Goal: Information Seeking & Learning: Learn about a topic

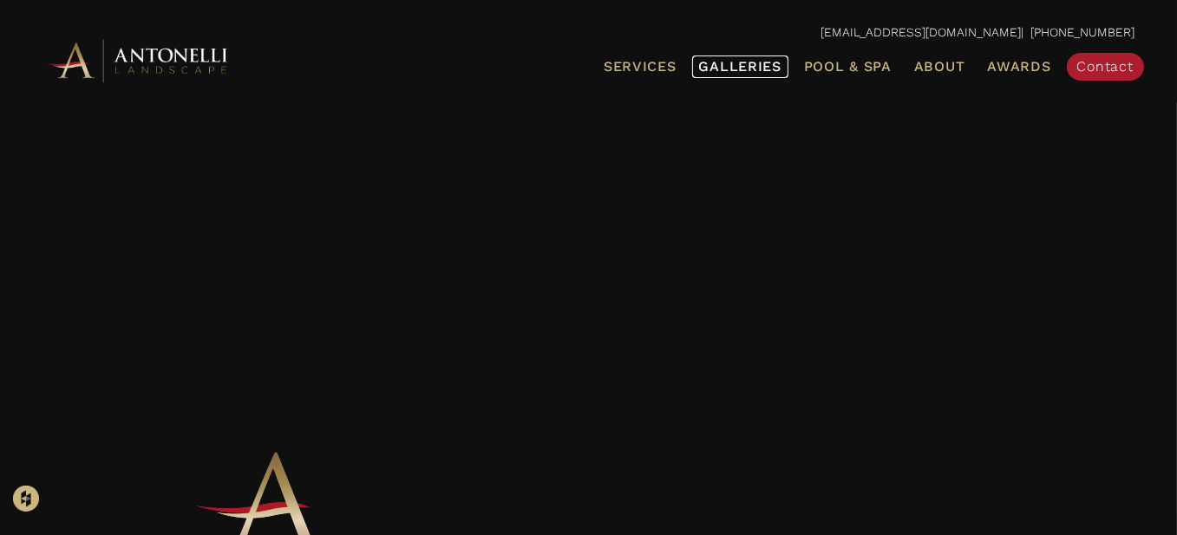
click at [769, 67] on span "Galleries" at bounding box center [740, 66] width 82 height 16
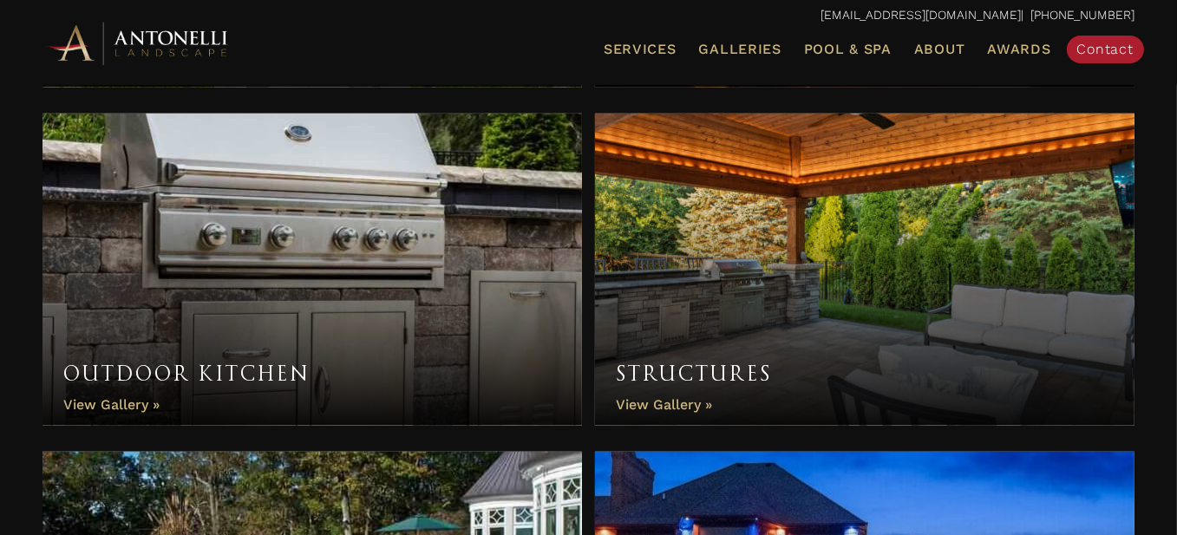
scroll to position [1648, 0]
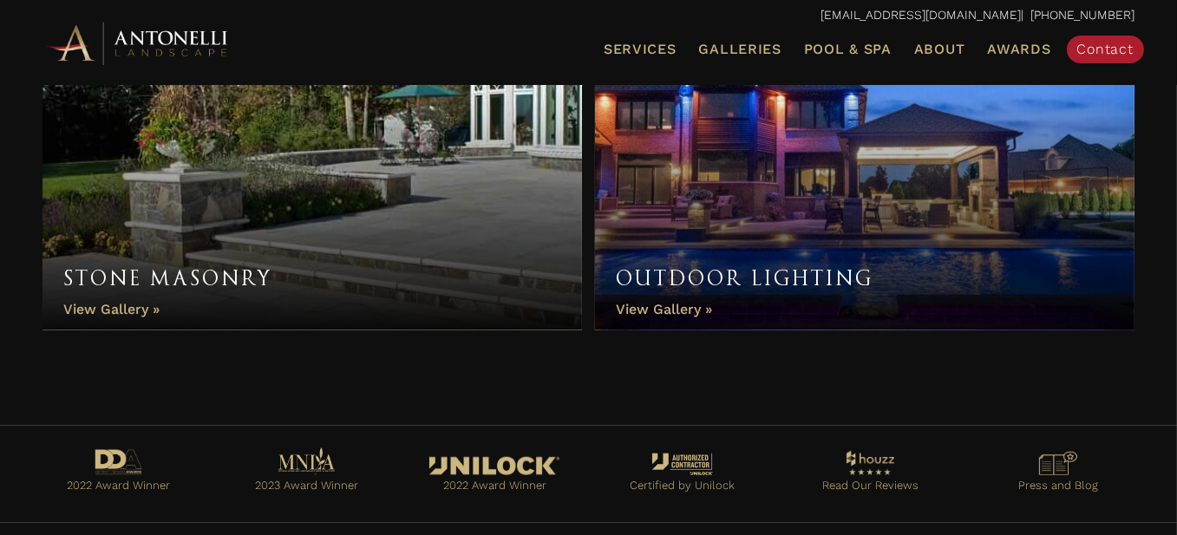
click at [686, 298] on link "Outdoor Lighting" at bounding box center [865, 174] width 540 height 312
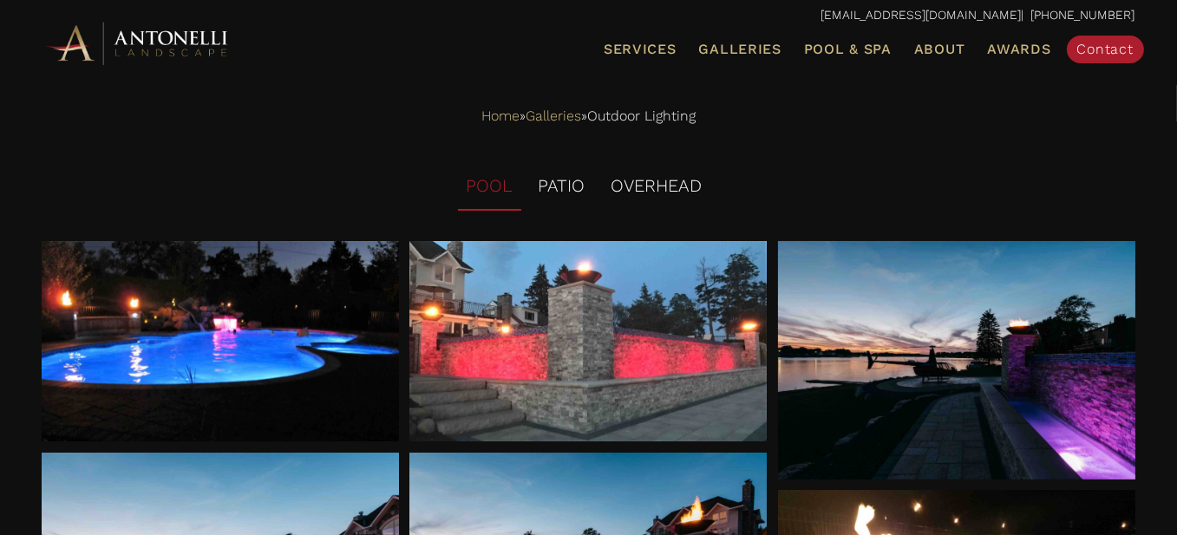
scroll to position [4, 0]
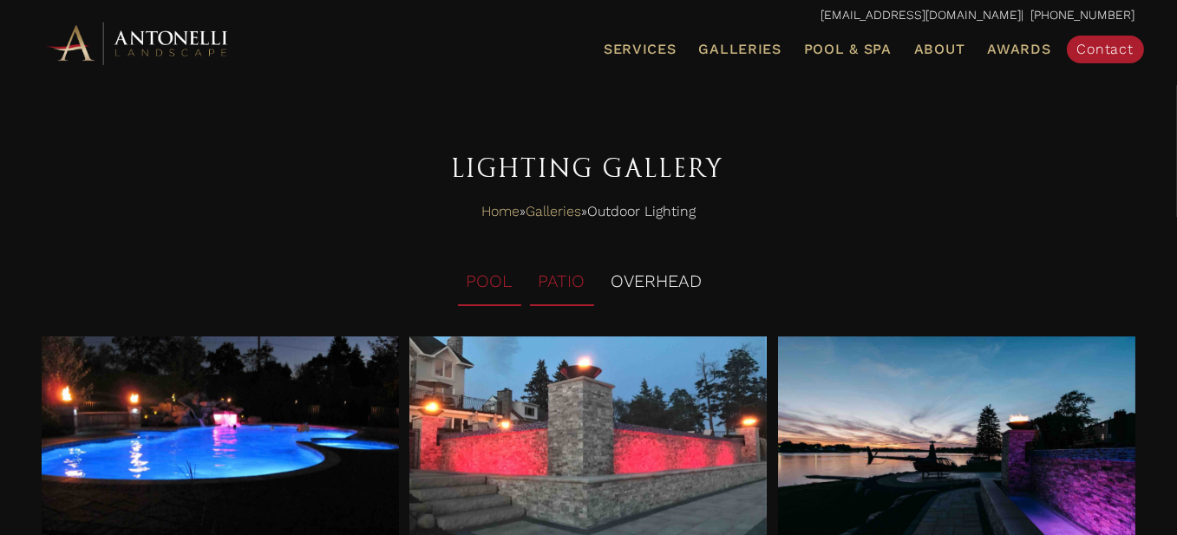
click at [560, 287] on li "PATIO" at bounding box center [562, 282] width 64 height 48
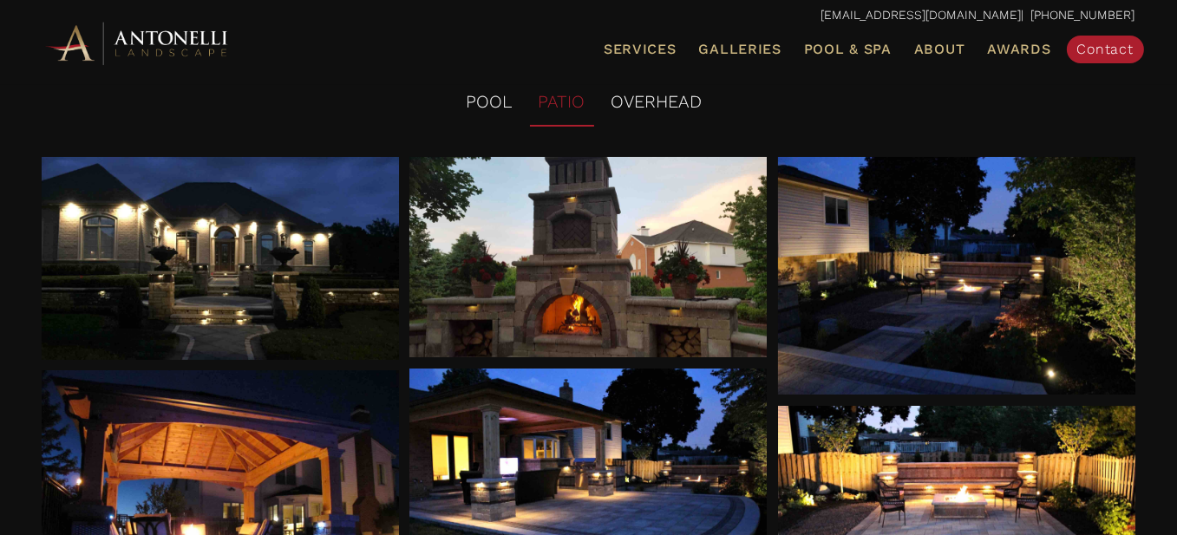
scroll to position [351, 0]
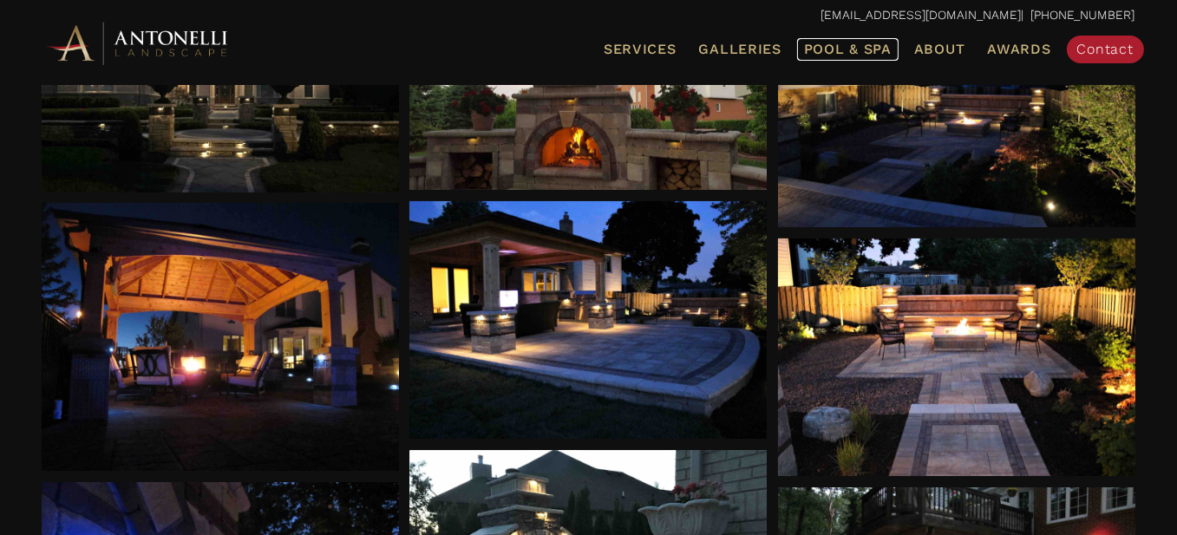
click at [857, 51] on span "Pool & Spa" at bounding box center [848, 49] width 88 height 16
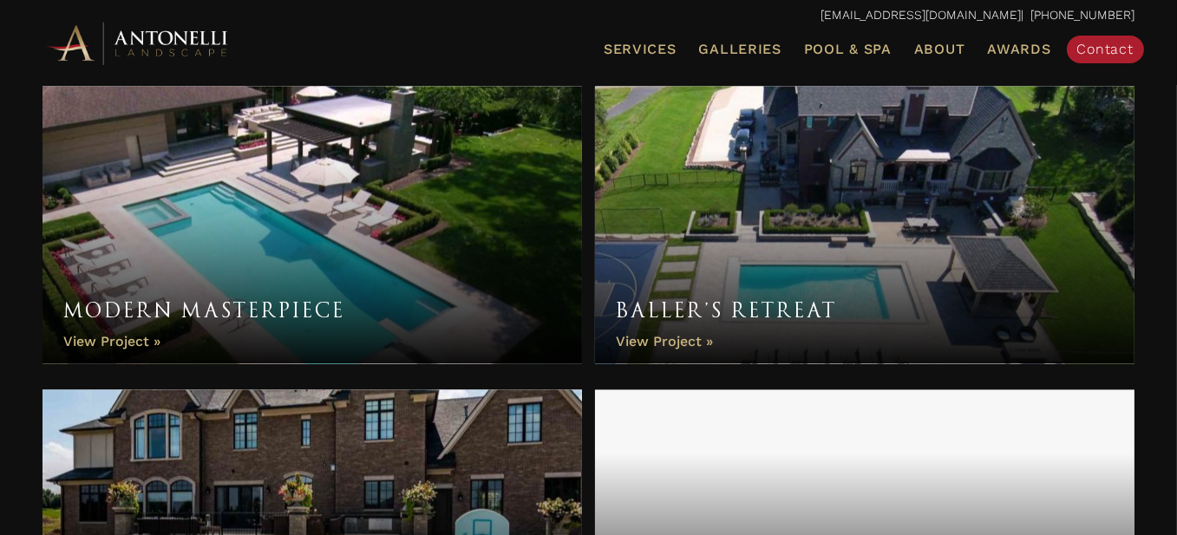
scroll to position [4597, 0]
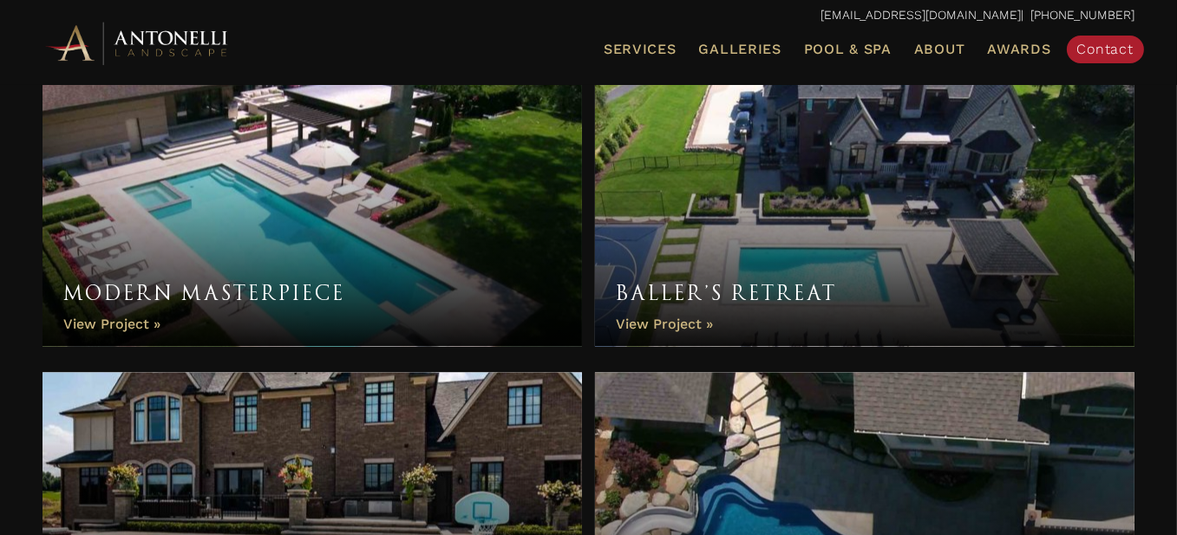
click link "Baller’s Retreat"
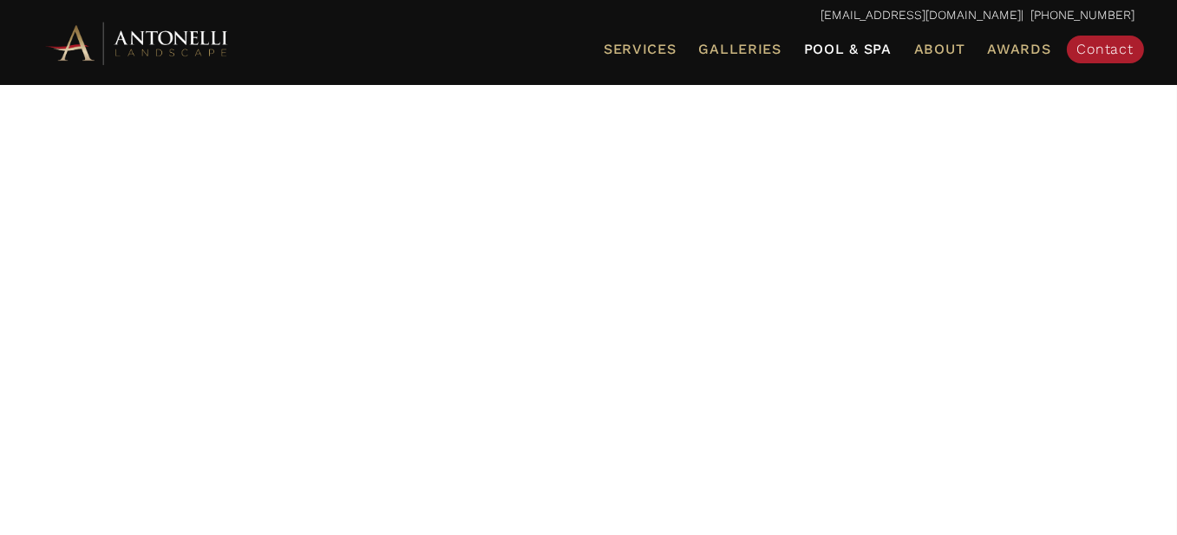
scroll to position [87, 0]
click at [821, 48] on span "Pool & Spa" at bounding box center [848, 49] width 88 height 16
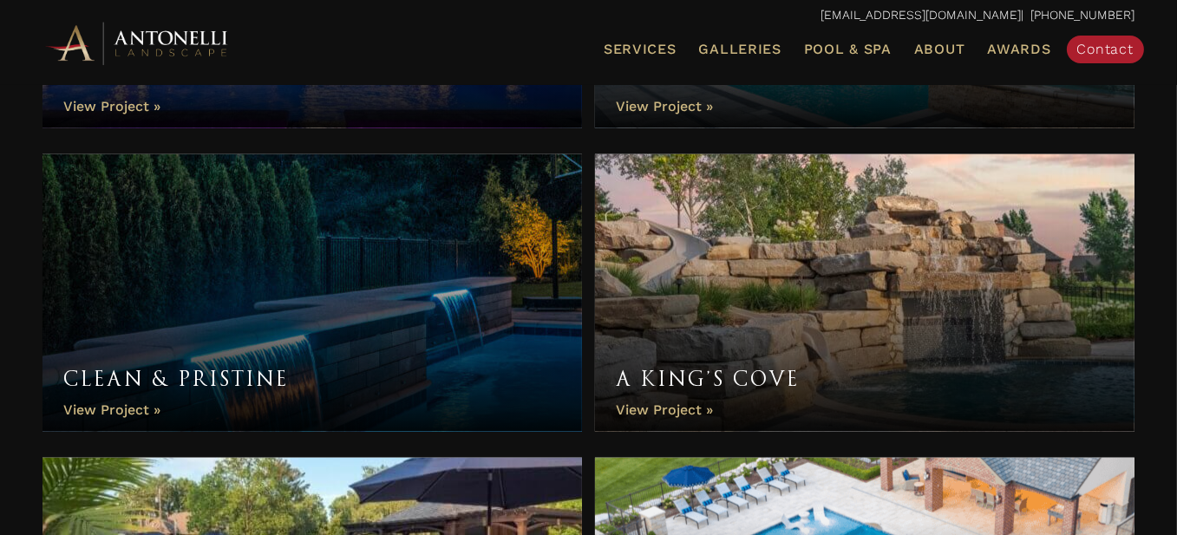
scroll to position [2168, 0]
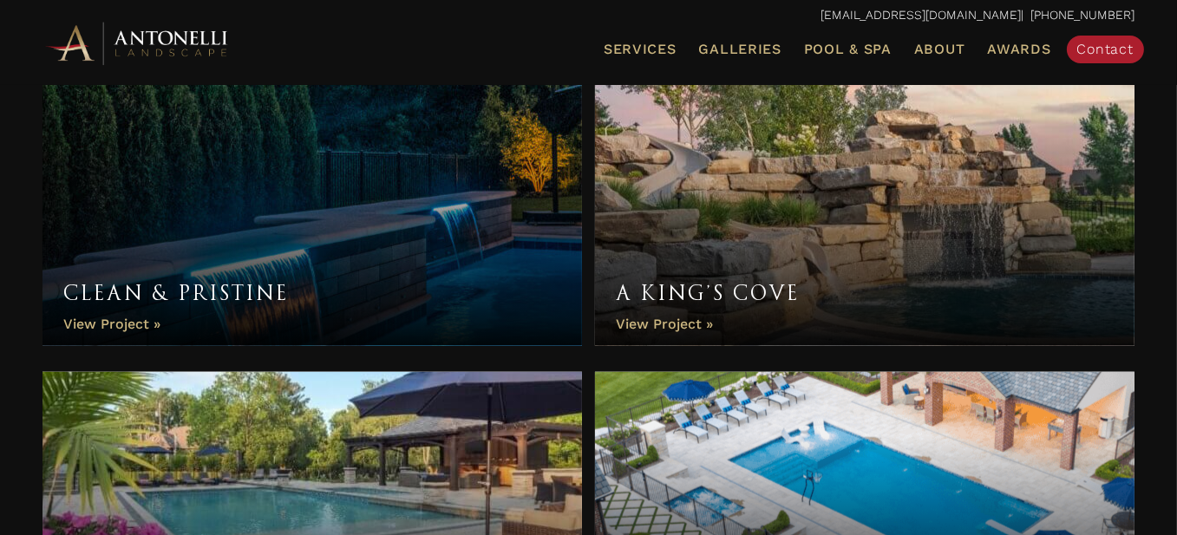
click at [951, 226] on link "A King’s Cove" at bounding box center [865, 208] width 540 height 278
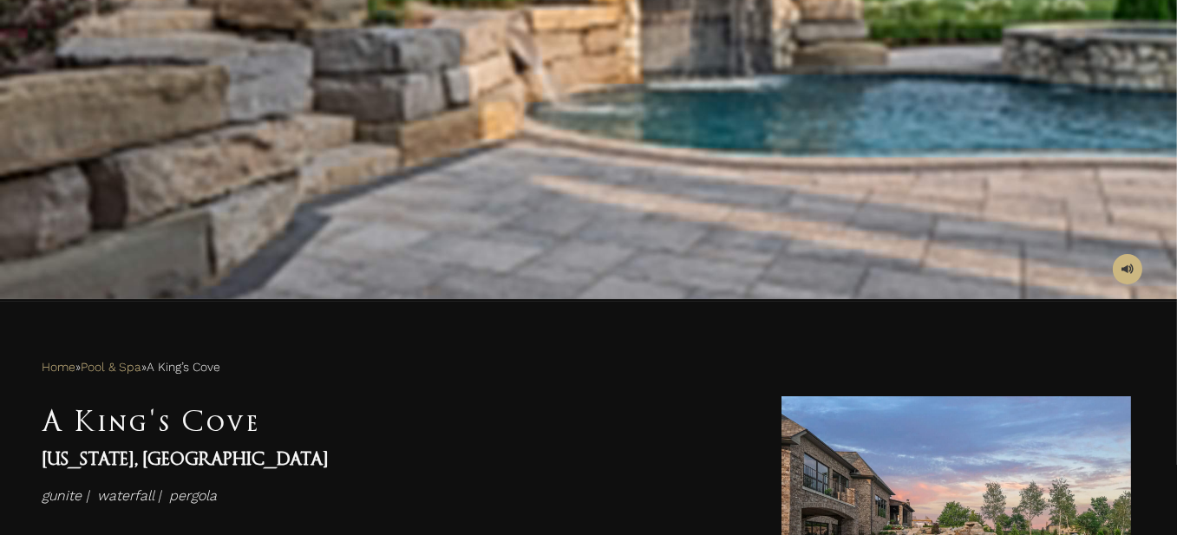
scroll to position [694, 0]
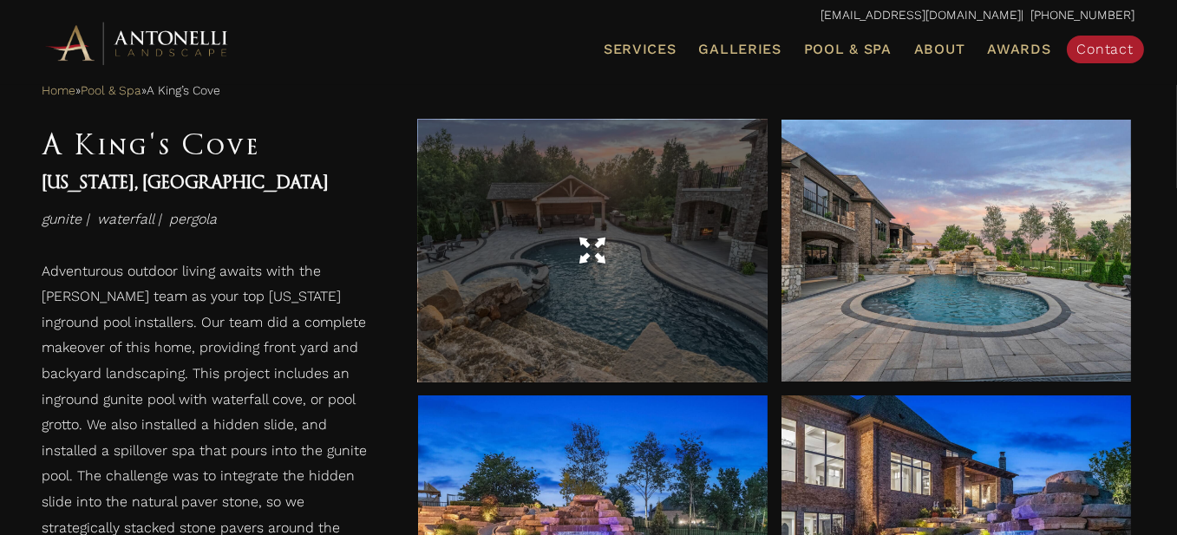
click at [694, 256] on div at bounding box center [593, 251] width 350 height 49
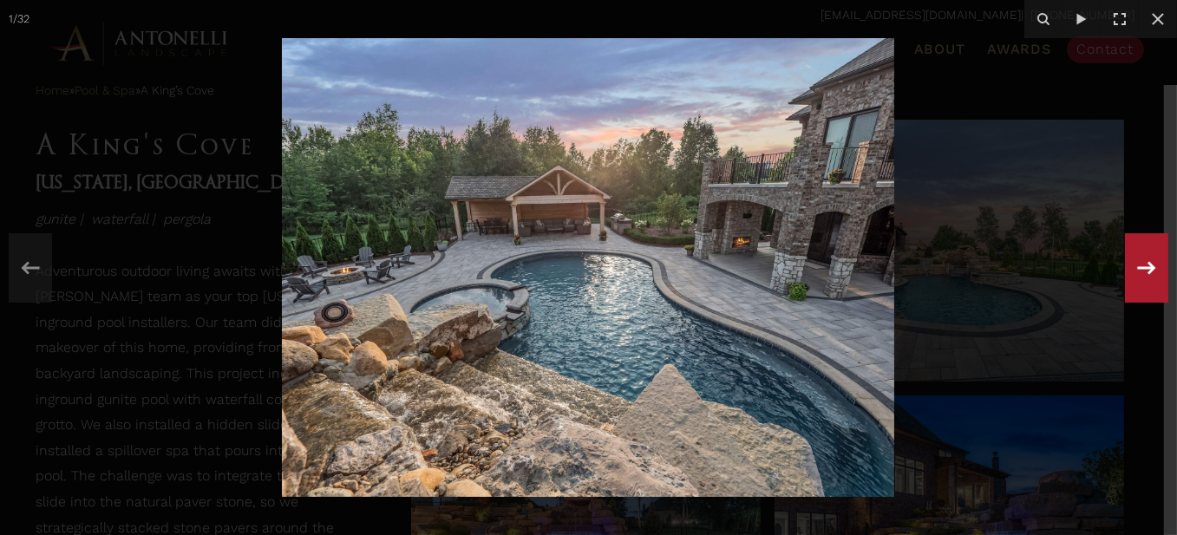
click at [1146, 275] on icon at bounding box center [1146, 267] width 31 height 57
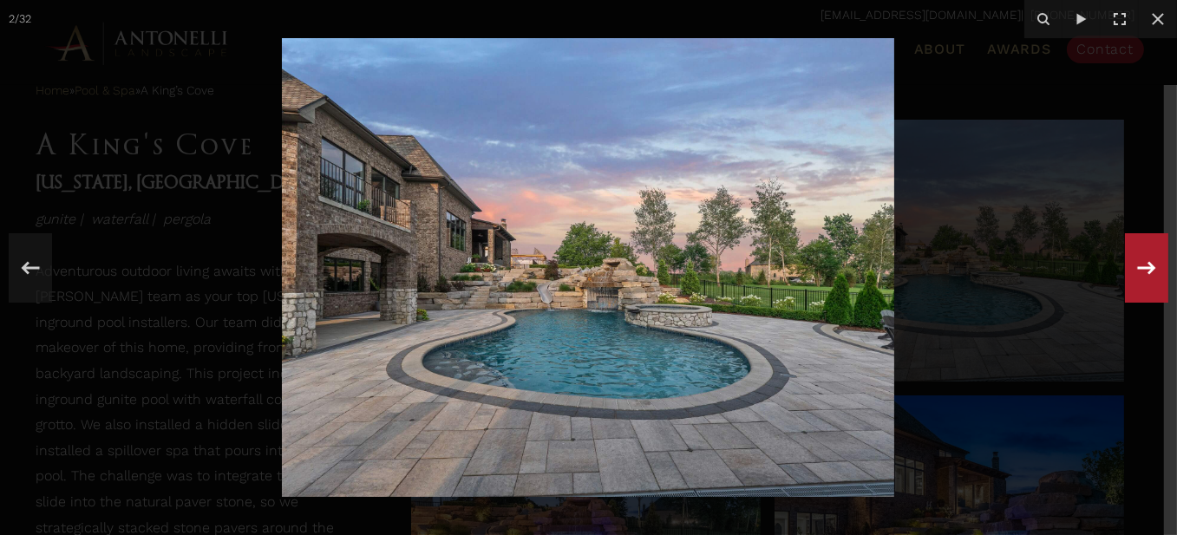
click at [1146, 275] on icon at bounding box center [1146, 267] width 31 height 57
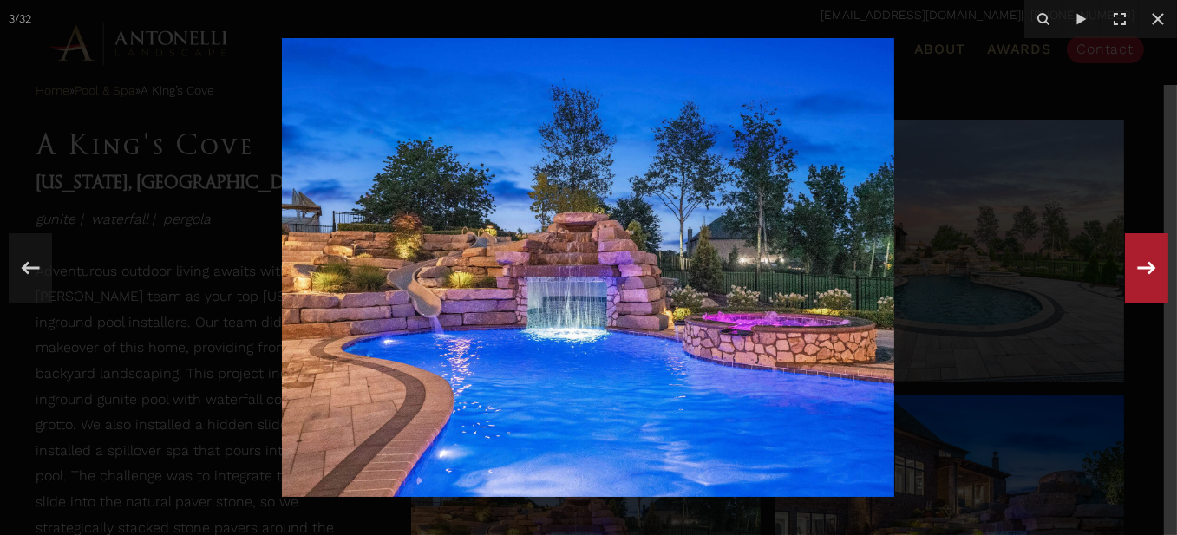
click at [1146, 275] on div "3 / 32" at bounding box center [588, 267] width 1177 height 535
click at [1146, 275] on icon at bounding box center [1146, 267] width 31 height 57
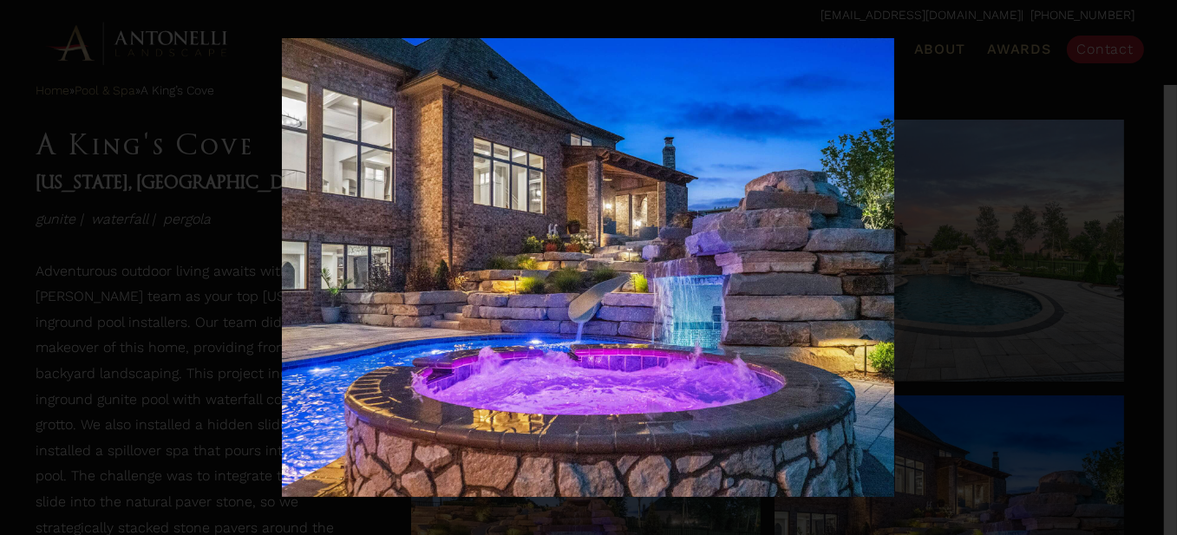
click at [1146, 275] on div "4 / 32" at bounding box center [588, 267] width 1177 height 535
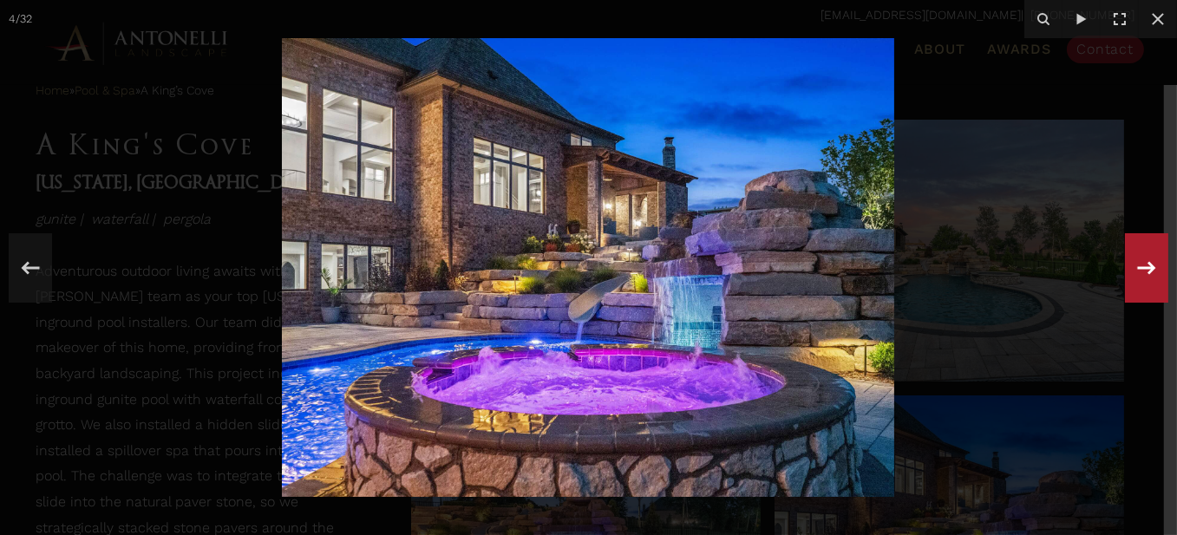
click at [1146, 275] on icon at bounding box center [1146, 267] width 31 height 57
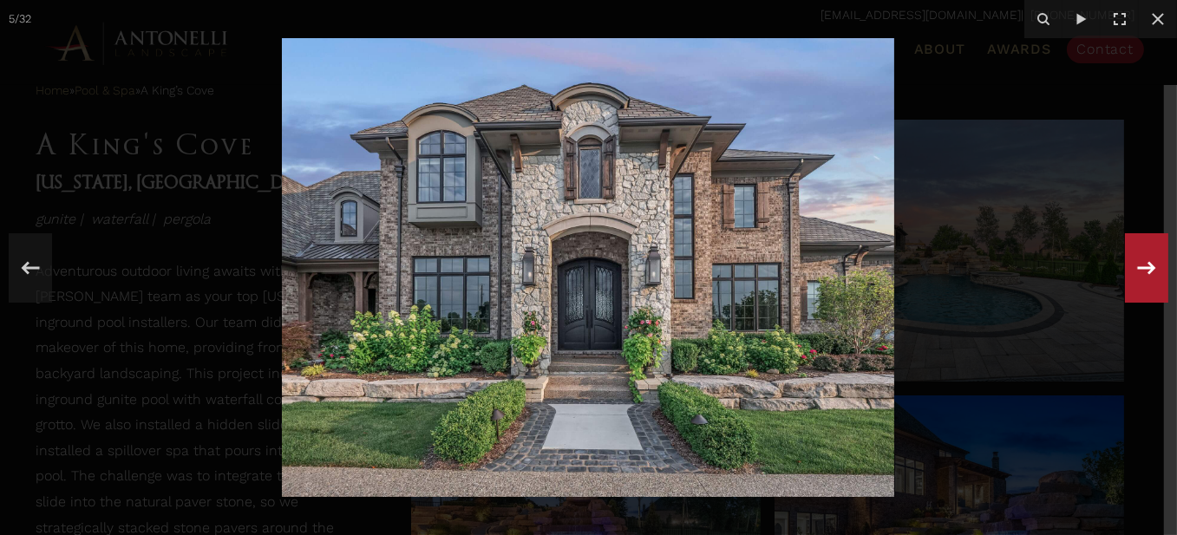
click at [1146, 275] on icon at bounding box center [1146, 267] width 31 height 57
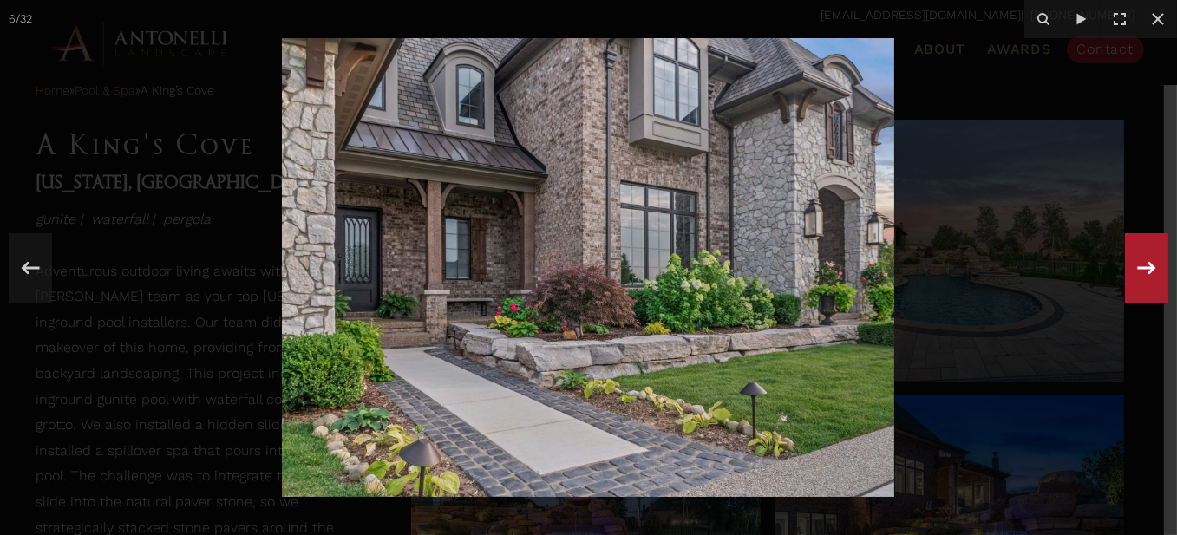
click at [1151, 283] on icon at bounding box center [1146, 267] width 31 height 57
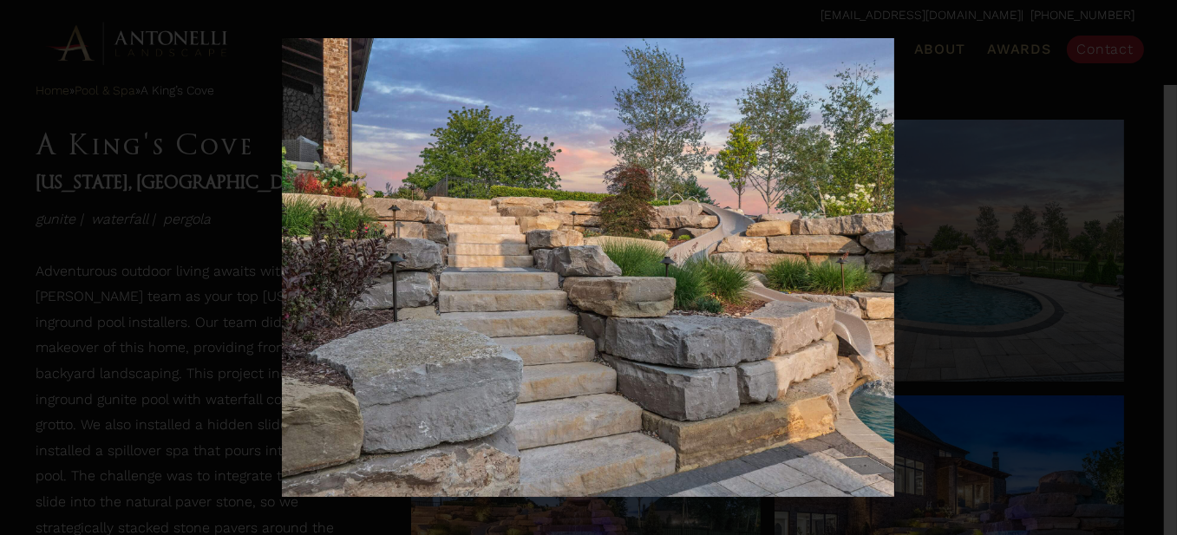
click at [1151, 283] on div "7 / 32" at bounding box center [588, 267] width 1177 height 535
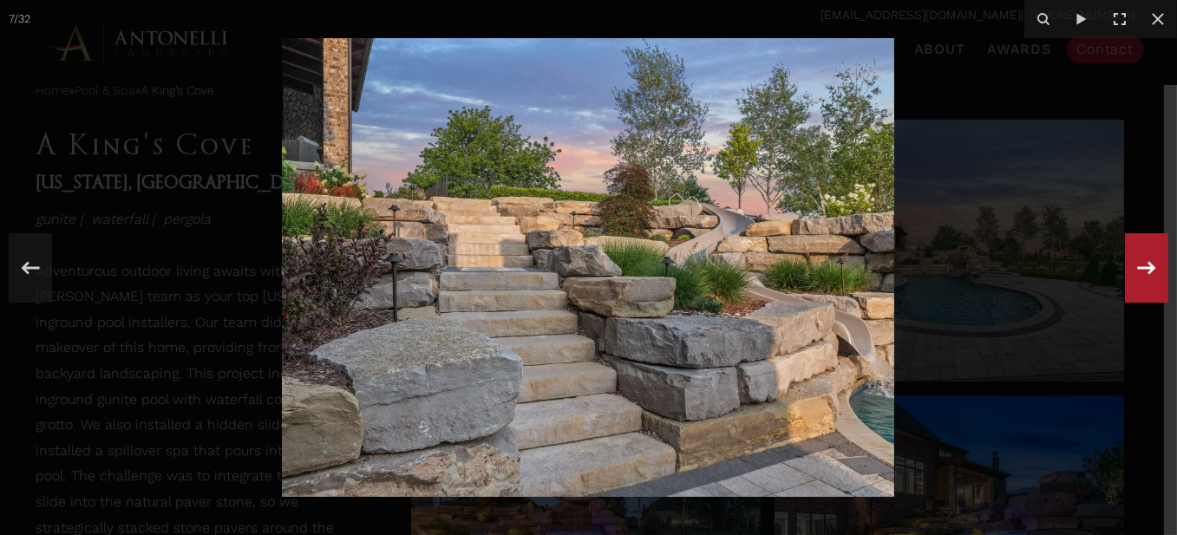
click at [1151, 283] on icon at bounding box center [1146, 267] width 31 height 57
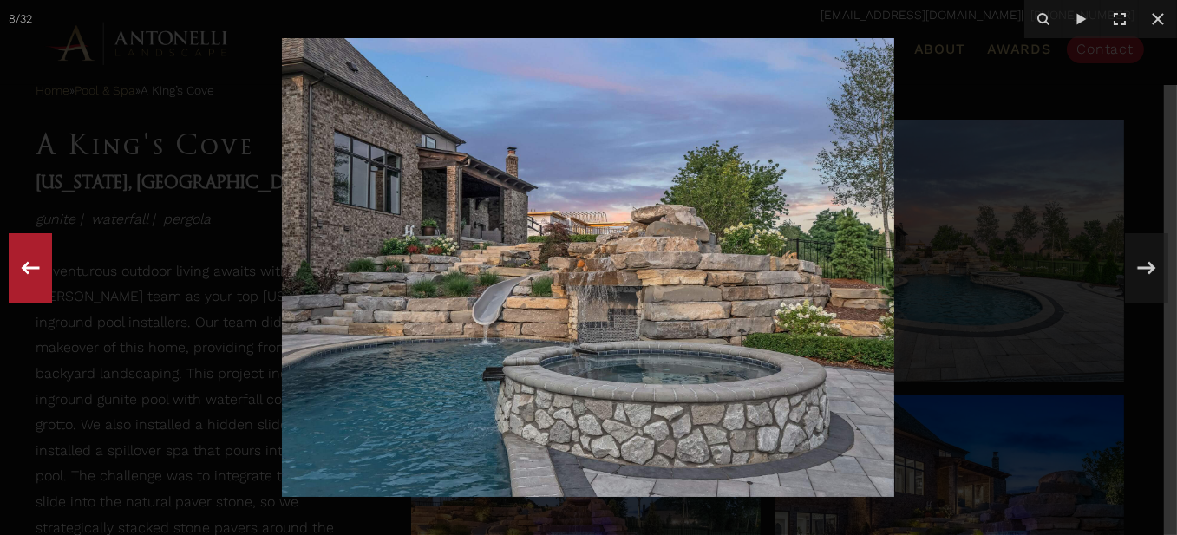
click at [29, 255] on icon at bounding box center [30, 267] width 31 height 57
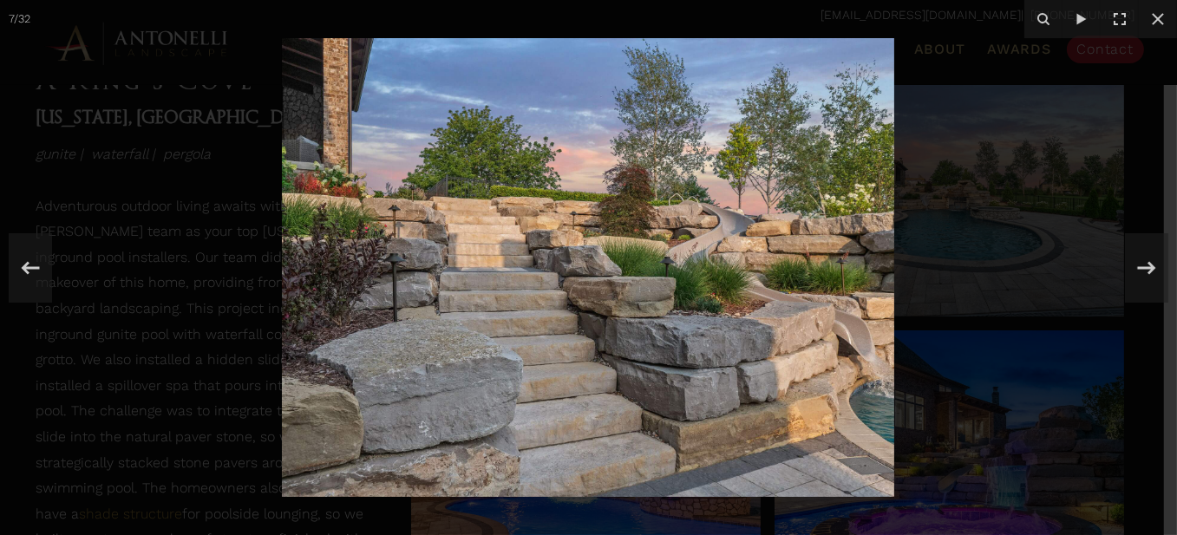
scroll to position [781, 0]
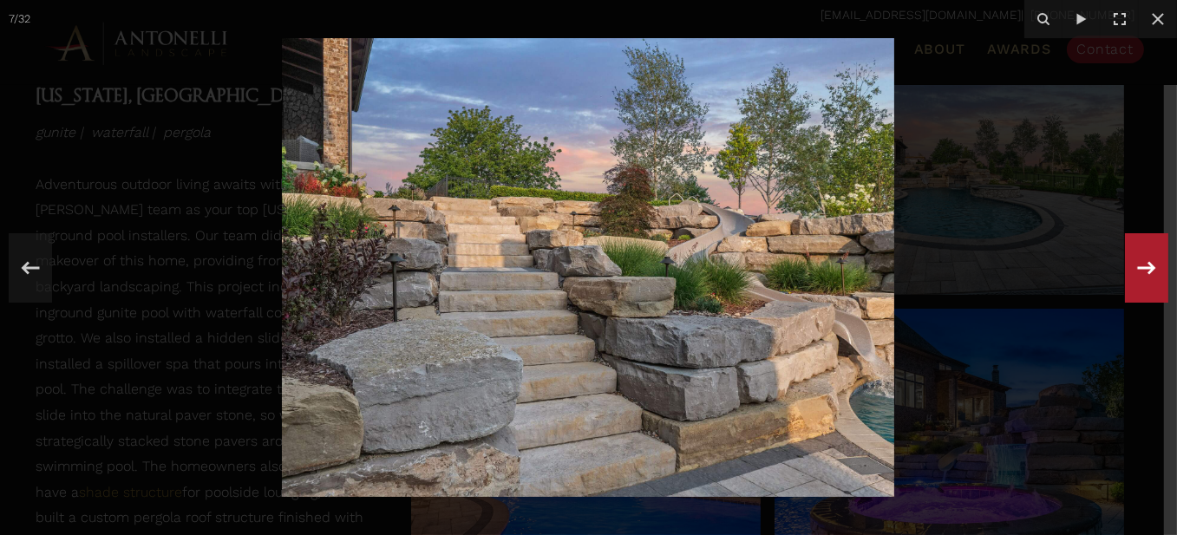
click at [1138, 278] on icon at bounding box center [1146, 267] width 31 height 57
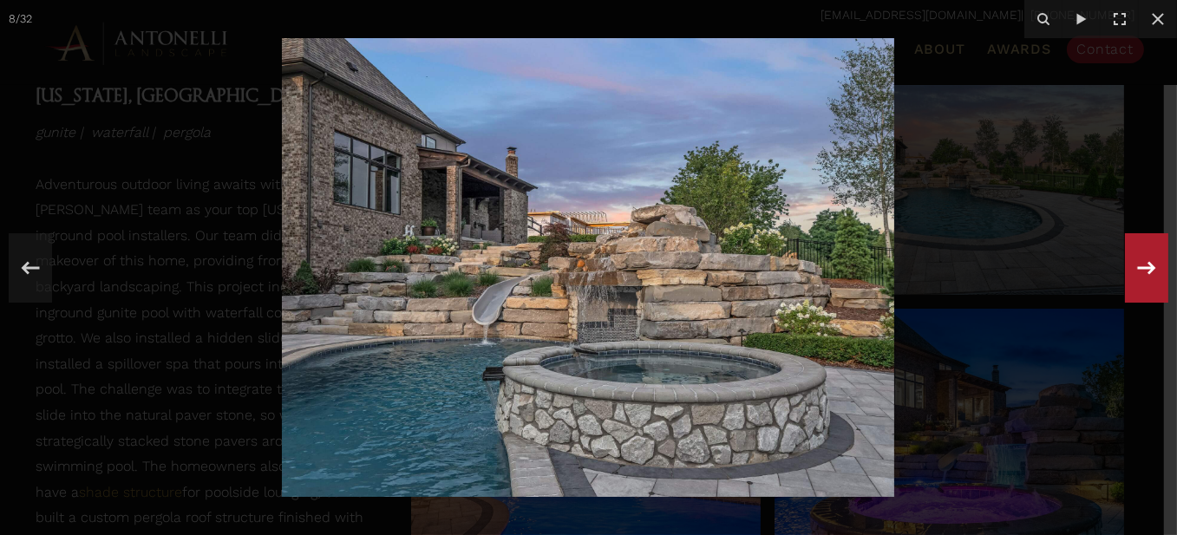
click at [1138, 278] on icon at bounding box center [1146, 267] width 31 height 57
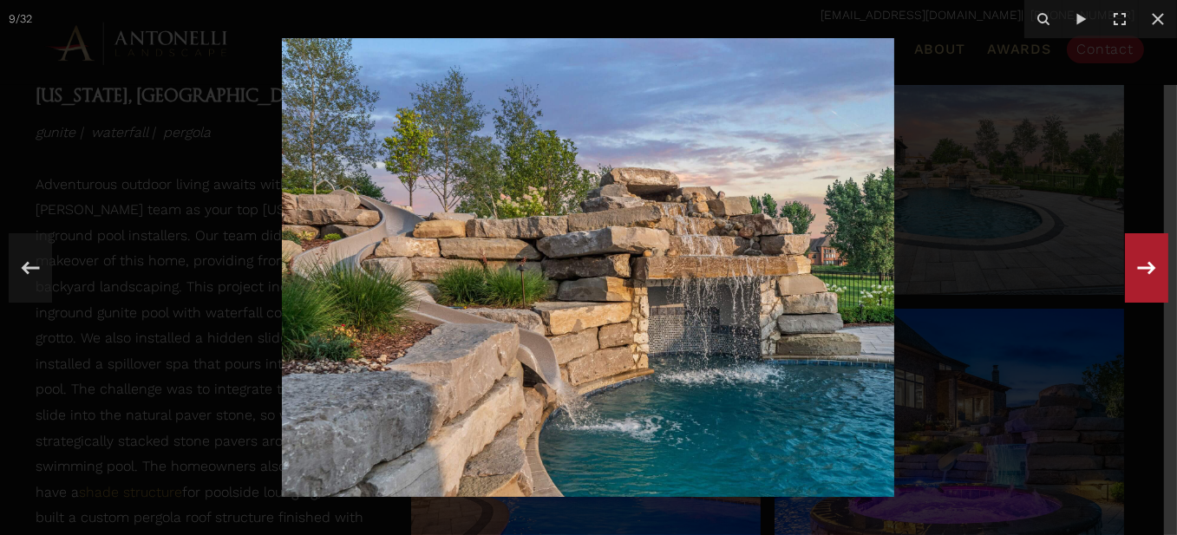
click at [1138, 278] on icon at bounding box center [1146, 267] width 31 height 57
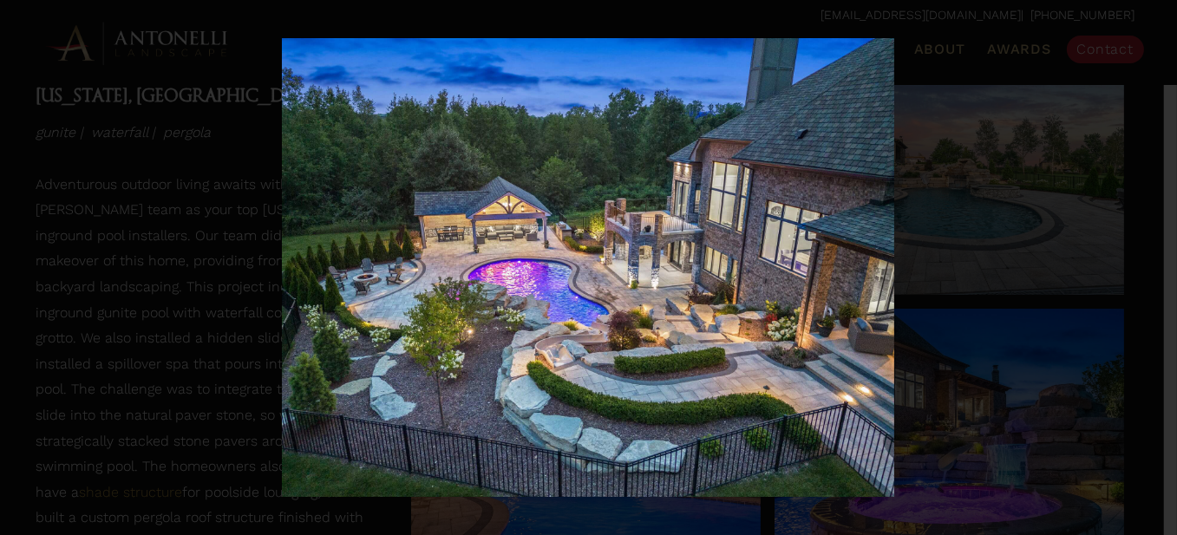
click at [1138, 278] on div "10 / 32" at bounding box center [588, 267] width 1177 height 535
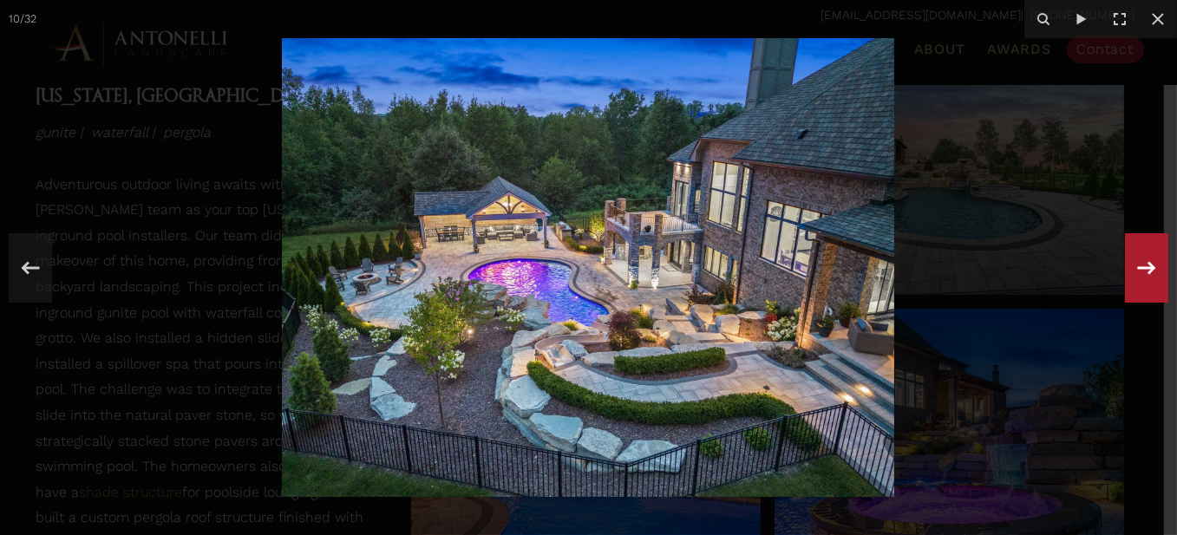
click at [1138, 278] on icon at bounding box center [1146, 267] width 31 height 57
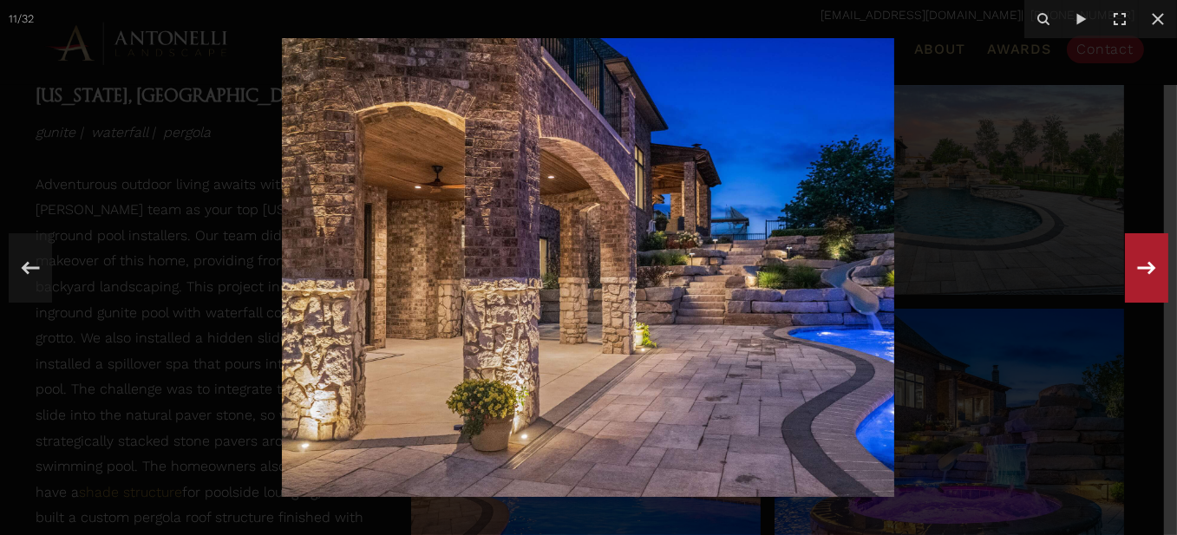
click at [1138, 278] on div "11 / 32" at bounding box center [588, 267] width 1177 height 535
click at [1142, 272] on icon at bounding box center [1146, 267] width 31 height 57
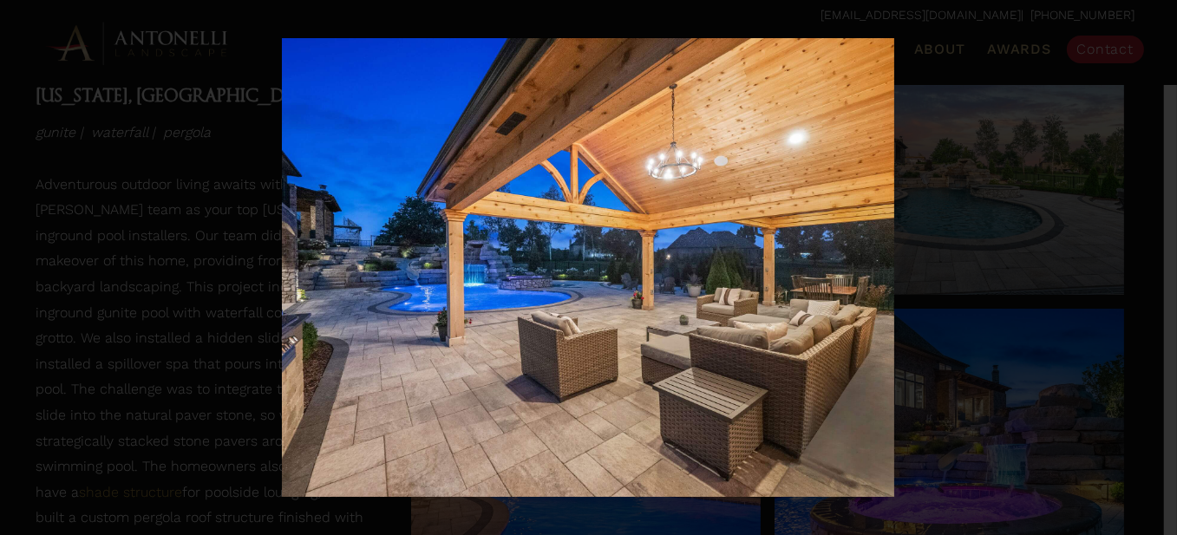
click at [1142, 272] on div "12 / 32" at bounding box center [588, 267] width 1177 height 535
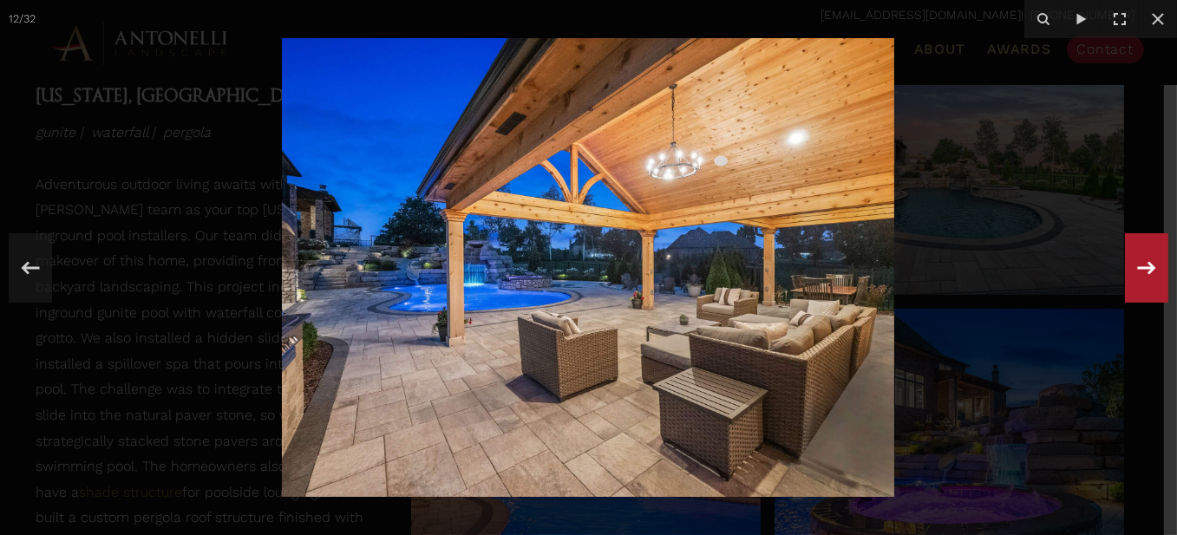
click at [1142, 272] on icon at bounding box center [1146, 267] width 31 height 57
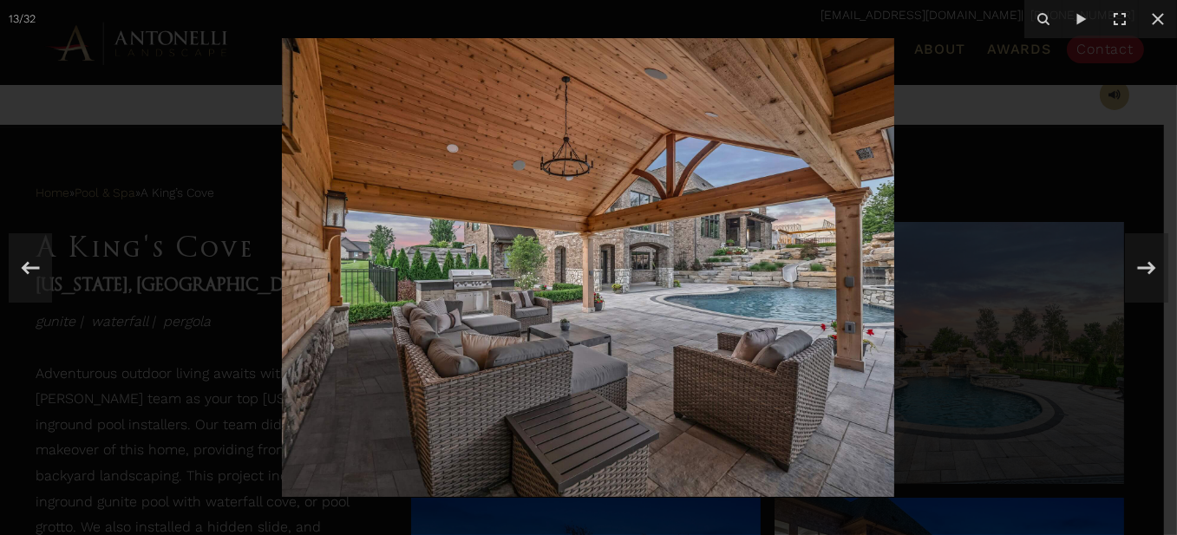
scroll to position [347, 0]
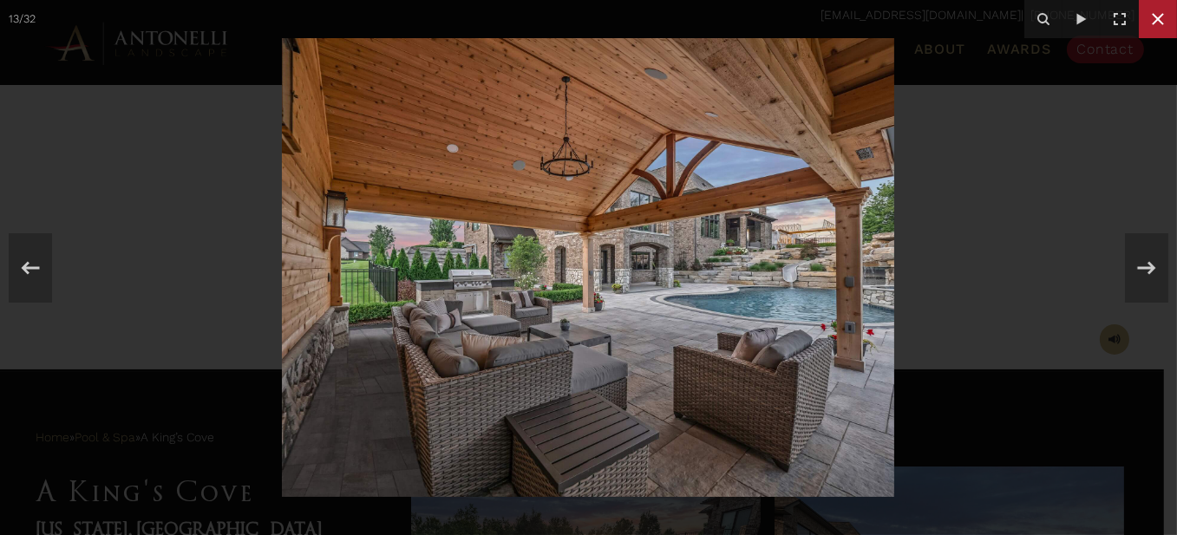
click at [1153, 14] on icon at bounding box center [1158, 19] width 12 height 12
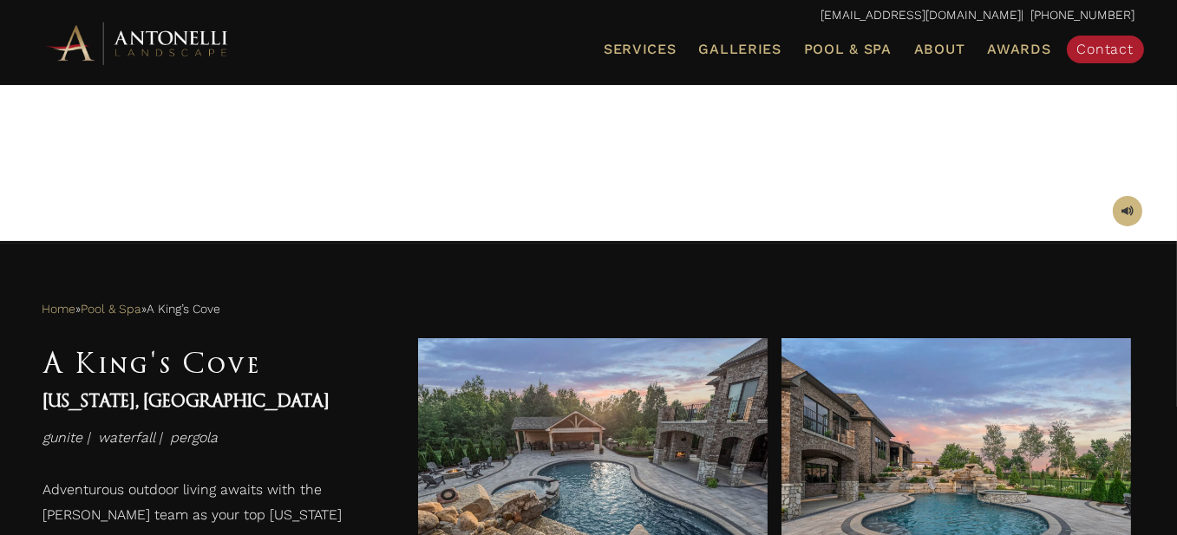
scroll to position [434, 0]
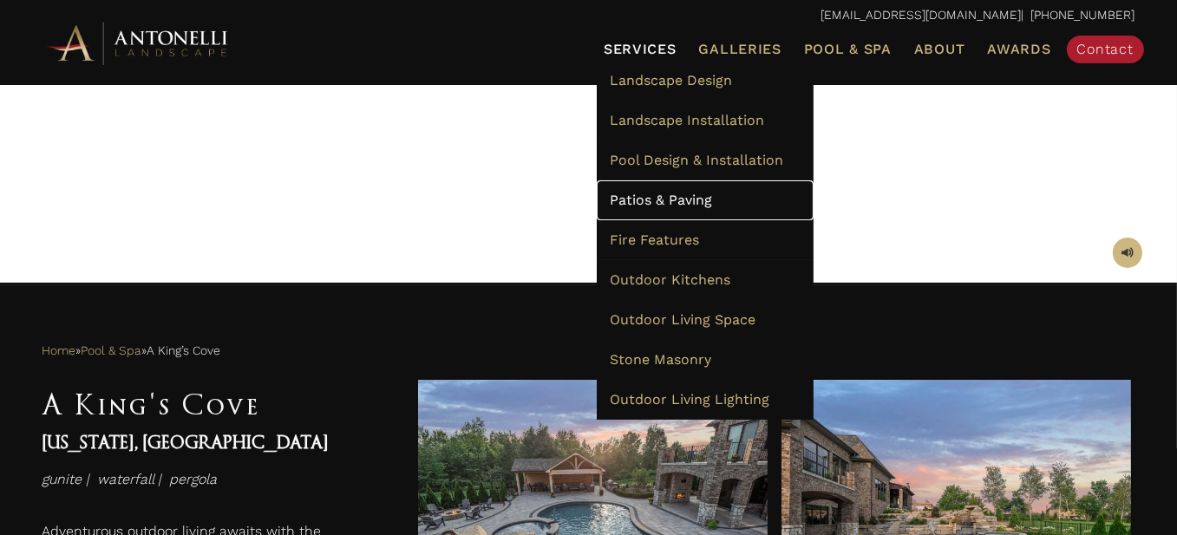
click at [694, 198] on span "Patios & Paving" at bounding box center [661, 200] width 102 height 16
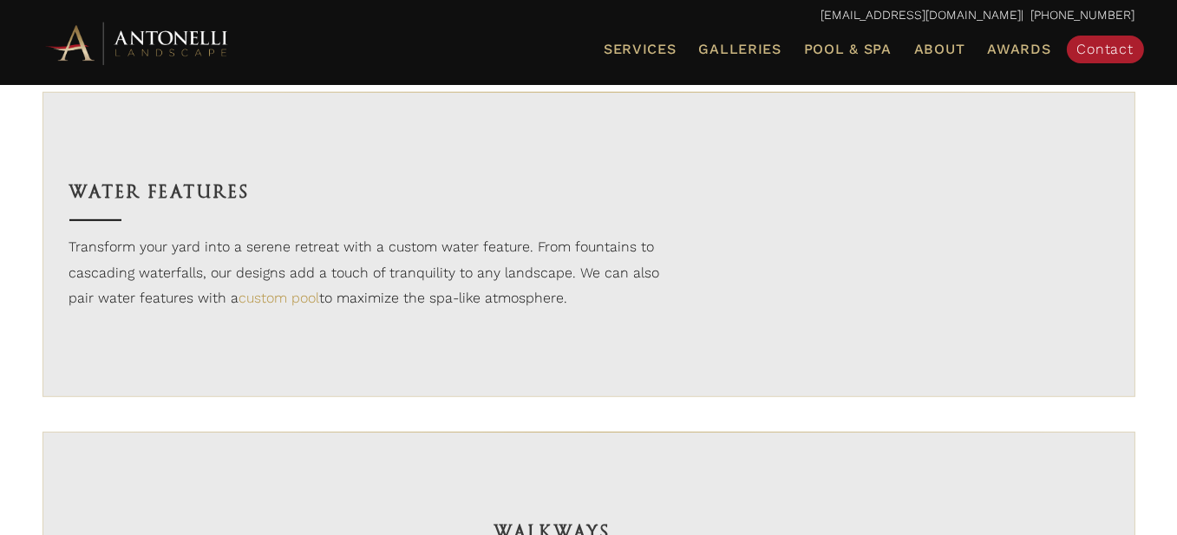
scroll to position [1474, 0]
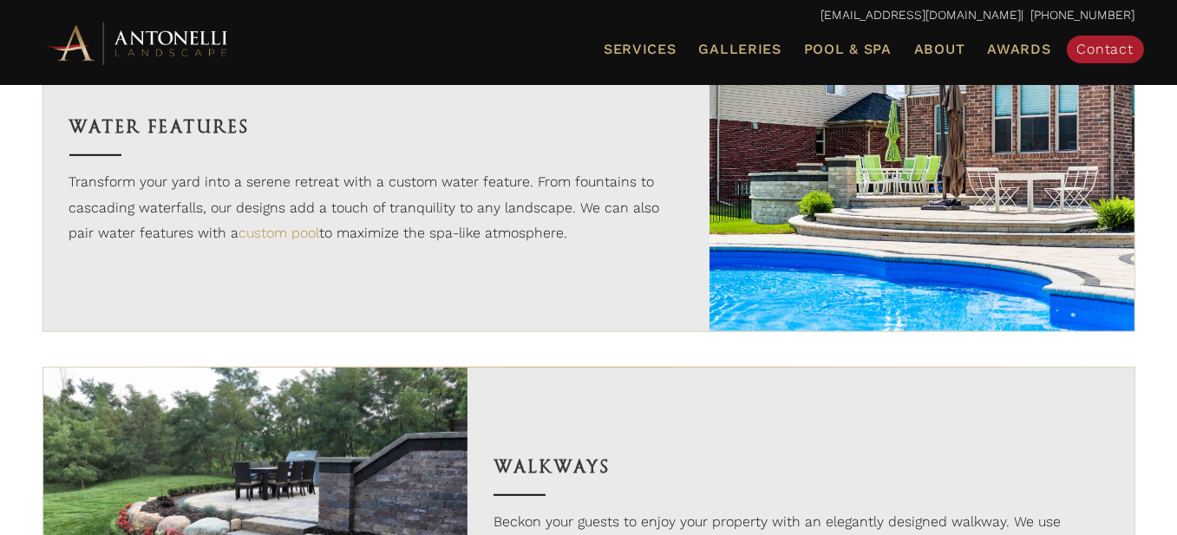
click at [1052, 276] on img at bounding box center [921, 180] width 425 height 304
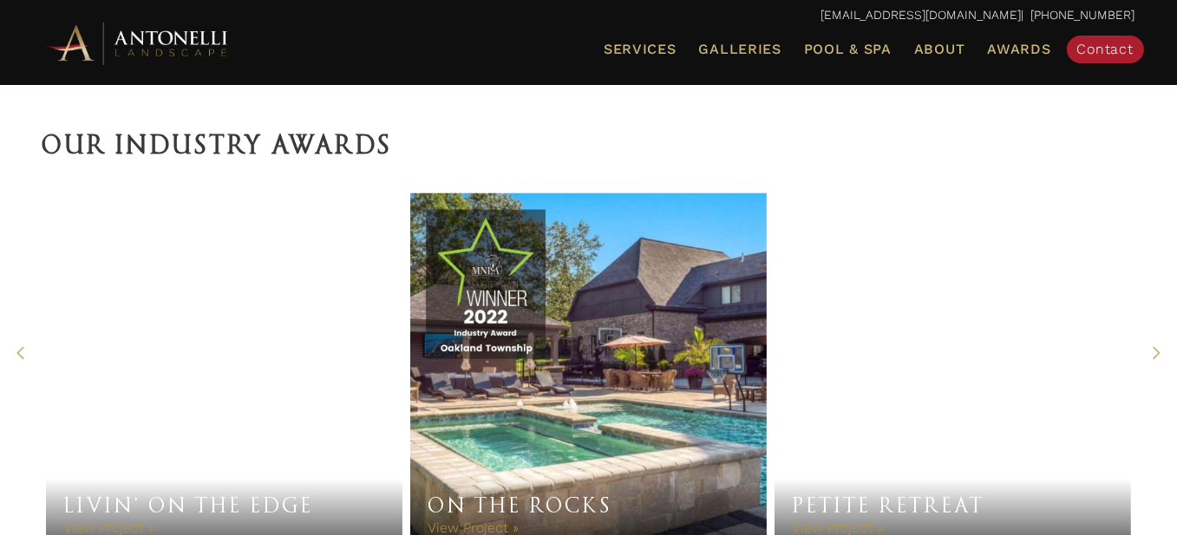
scroll to position [4684, 0]
